Goal: Use online tool/utility: Utilize a website feature to perform a specific function

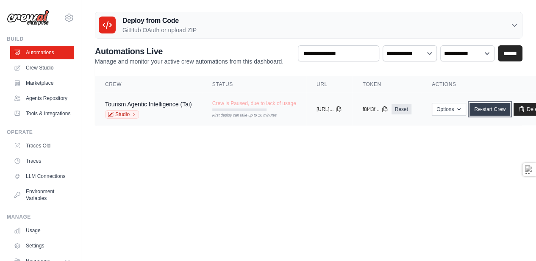
click at [510, 116] on link "Re-start Crew" at bounding box center [489, 109] width 41 height 13
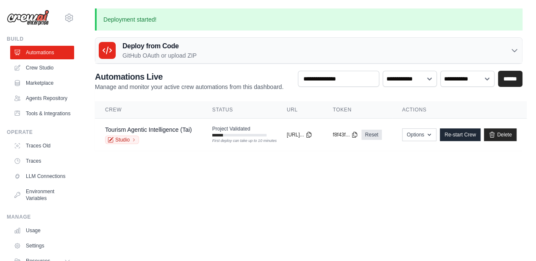
click at [524, 116] on th "Actions" at bounding box center [459, 109] width 135 height 17
click at [130, 144] on link "Studio" at bounding box center [122, 140] width 34 height 8
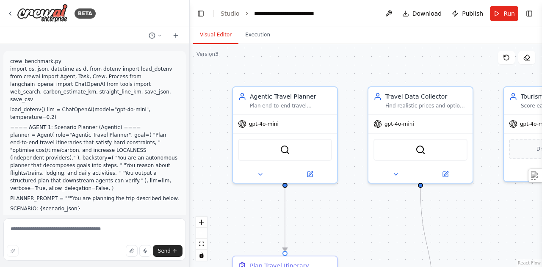
scroll to position [2708, 0]
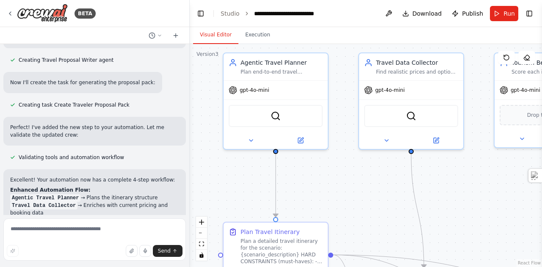
drag, startPoint x: 475, startPoint y: 220, endPoint x: 466, endPoint y: 186, distance: 35.1
click at [466, 186] on div ".deletable-edge-delete-btn { width: 20px; height: 20px; border: 0px solid #ffff…" at bounding box center [366, 155] width 352 height 223
click at [257, 91] on span "gpt-4o-mini" at bounding box center [255, 88] width 30 height 7
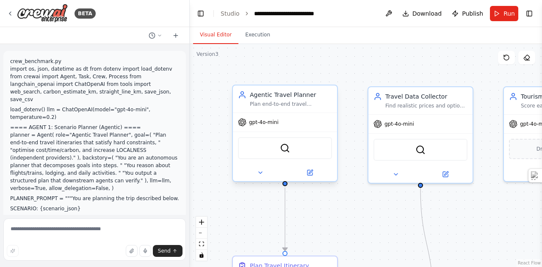
scroll to position [2708, 0]
